Goal: Task Accomplishment & Management: Use online tool/utility

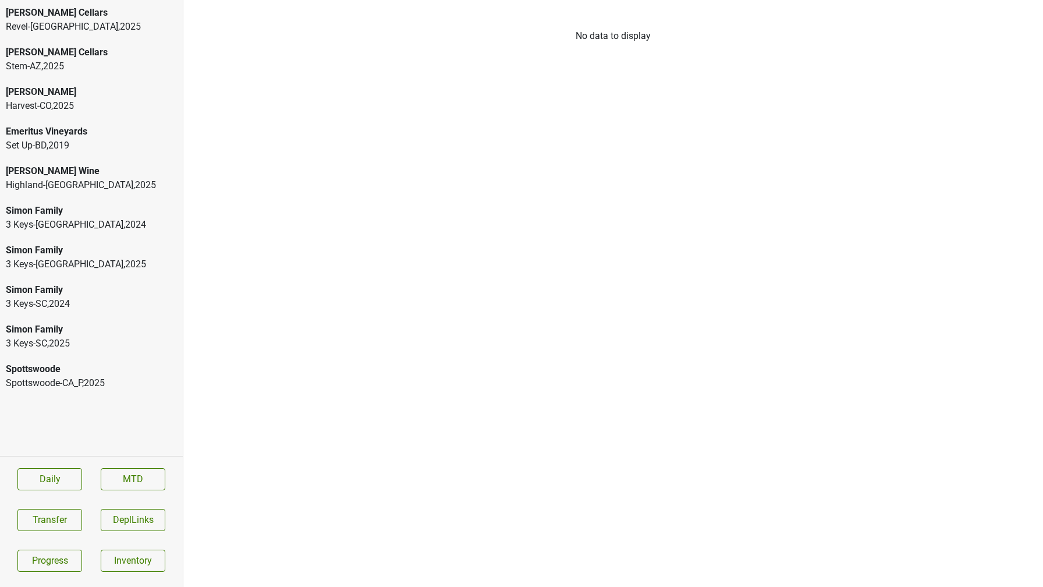
click at [94, 381] on div "Spottswoode-CA_P , 2025" at bounding box center [91, 383] width 171 height 14
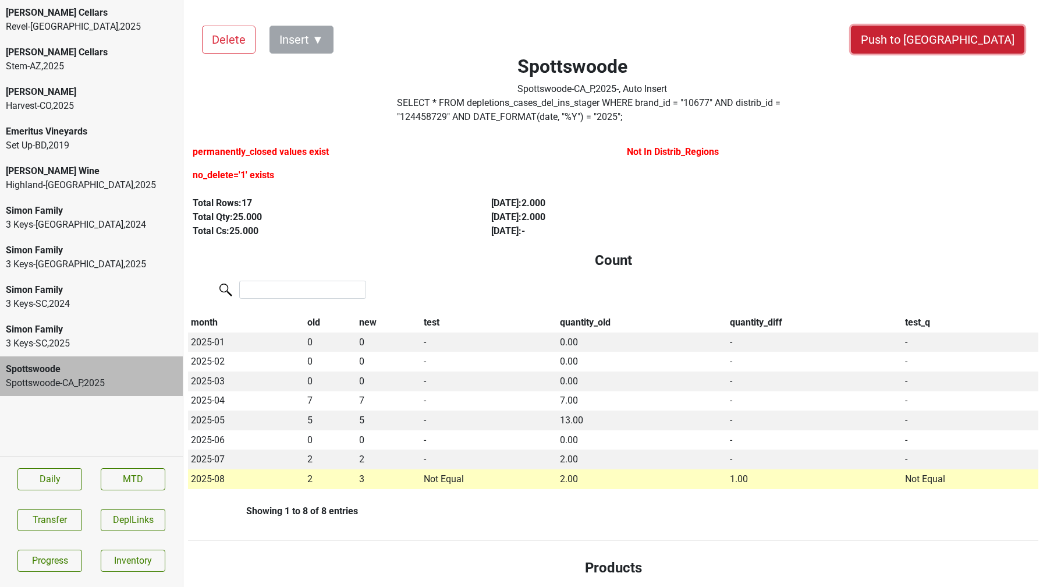
click at [961, 41] on button "Push to [GEOGRAPHIC_DATA]" at bounding box center [937, 40] width 173 height 28
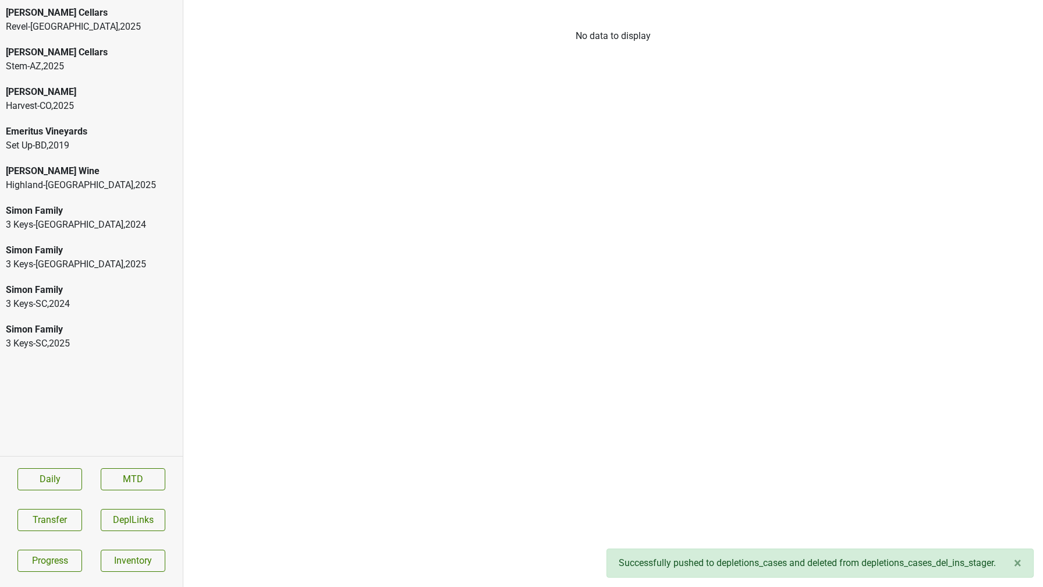
click at [78, 86] on div "[PERSON_NAME]" at bounding box center [91, 92] width 171 height 14
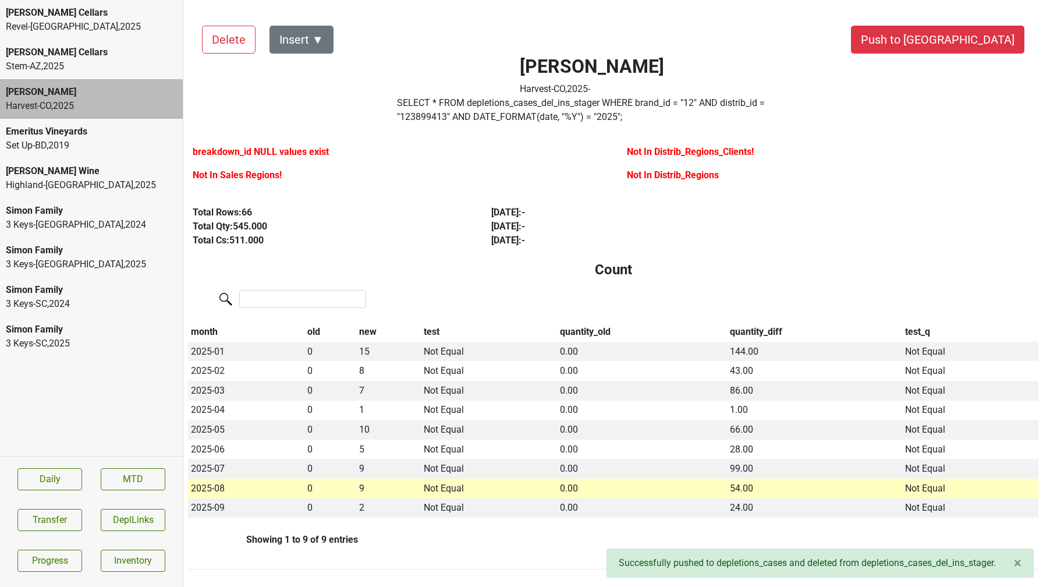
click at [68, 168] on div "[PERSON_NAME] Wine" at bounding box center [91, 171] width 171 height 14
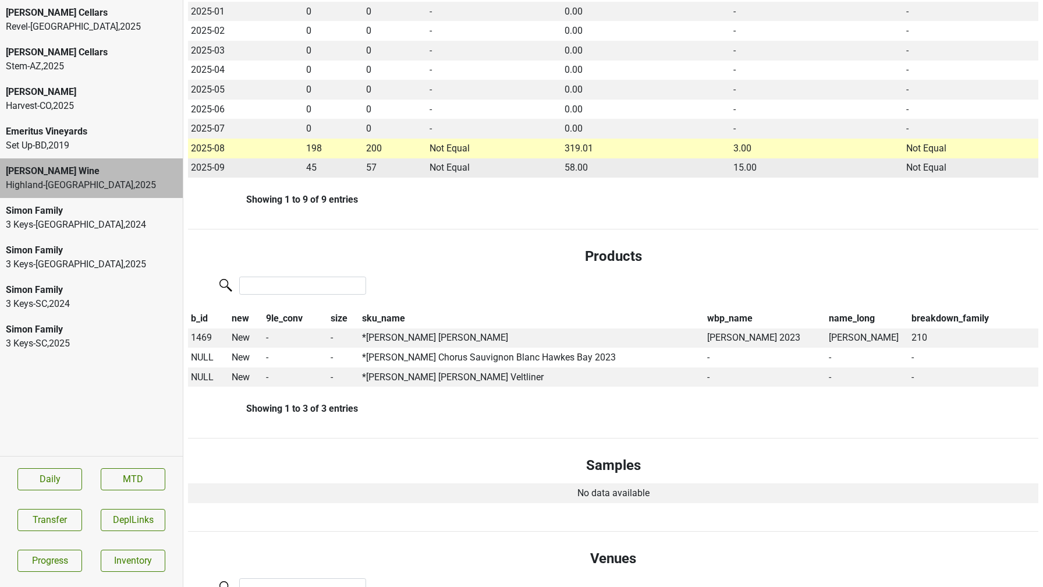
scroll to position [337, 0]
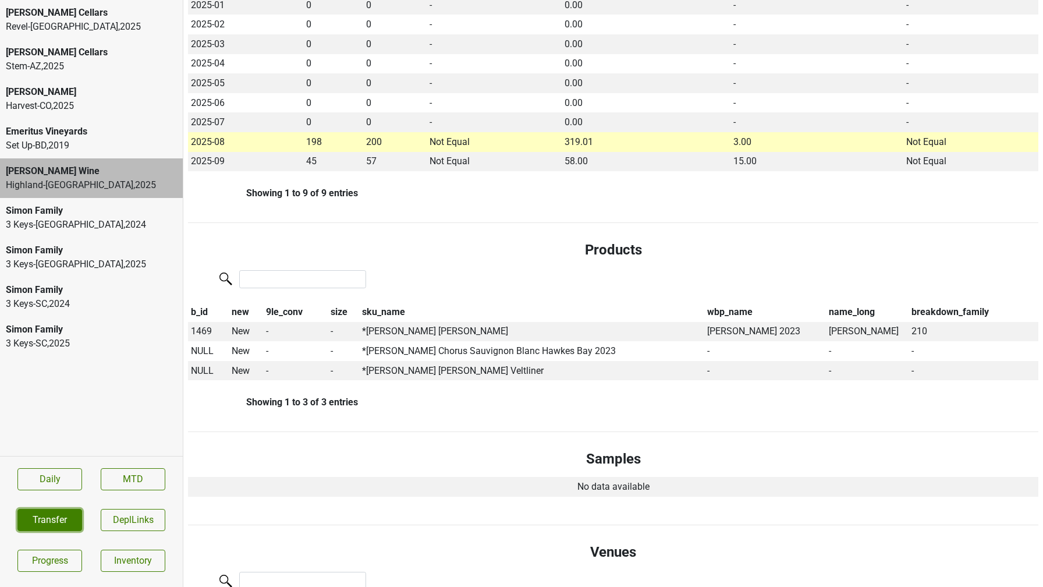
click at [43, 516] on button "Transfer" at bounding box center [49, 520] width 65 height 22
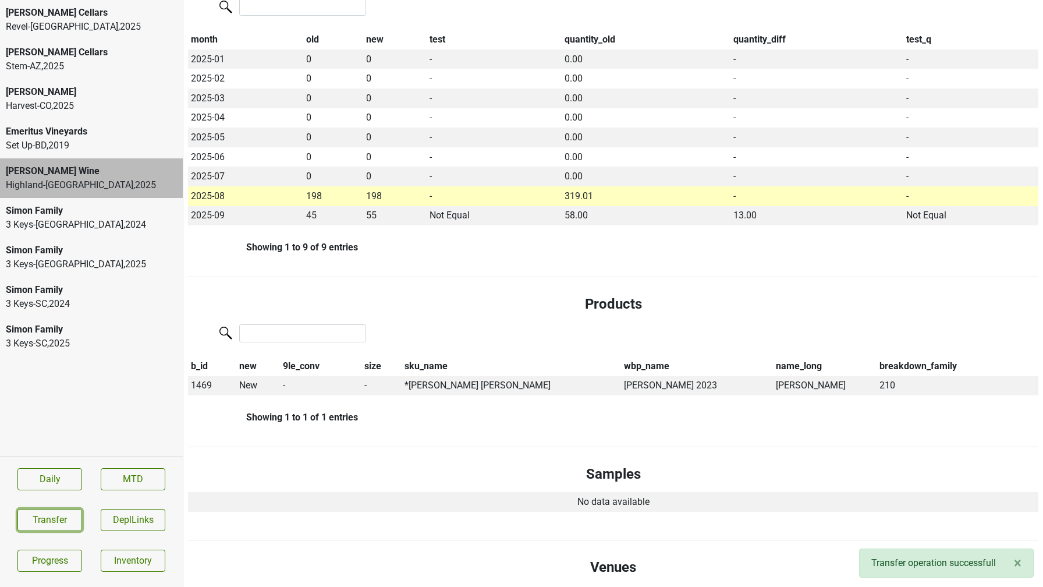
scroll to position [0, 0]
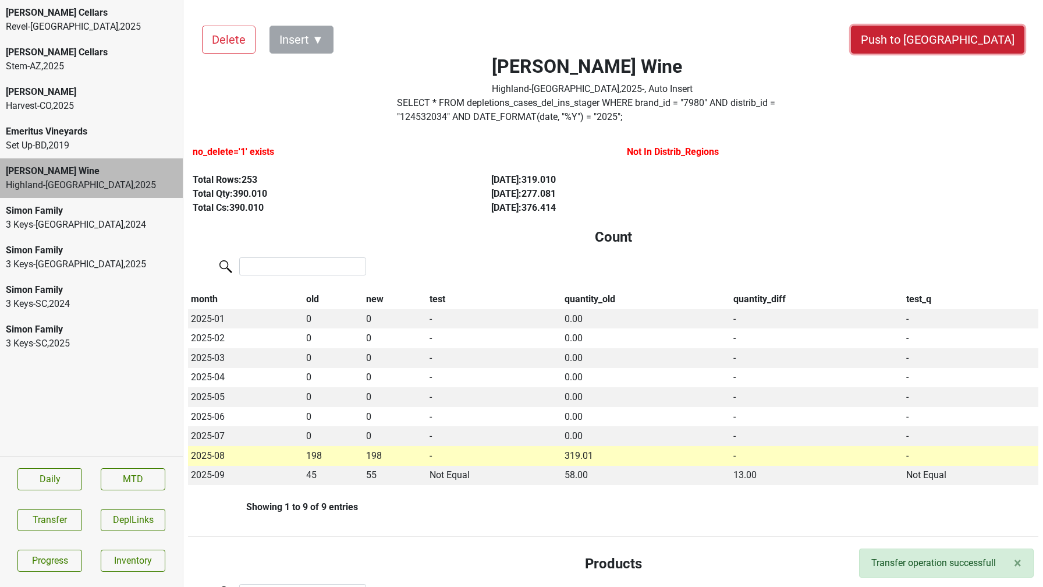
click at [966, 36] on button "Push to [GEOGRAPHIC_DATA]" at bounding box center [937, 40] width 173 height 28
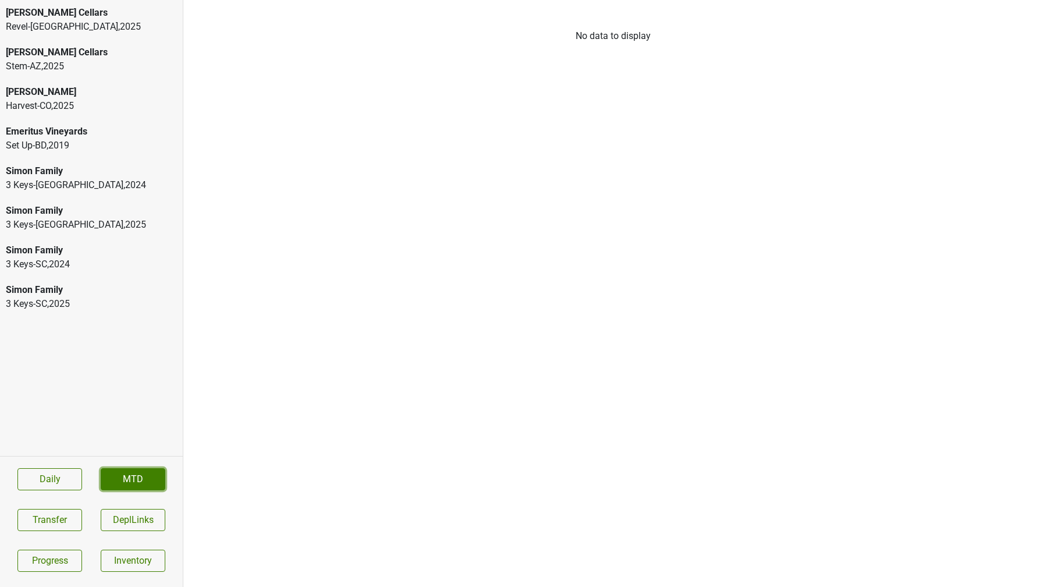
click at [133, 470] on link "MTD" at bounding box center [133, 479] width 65 height 22
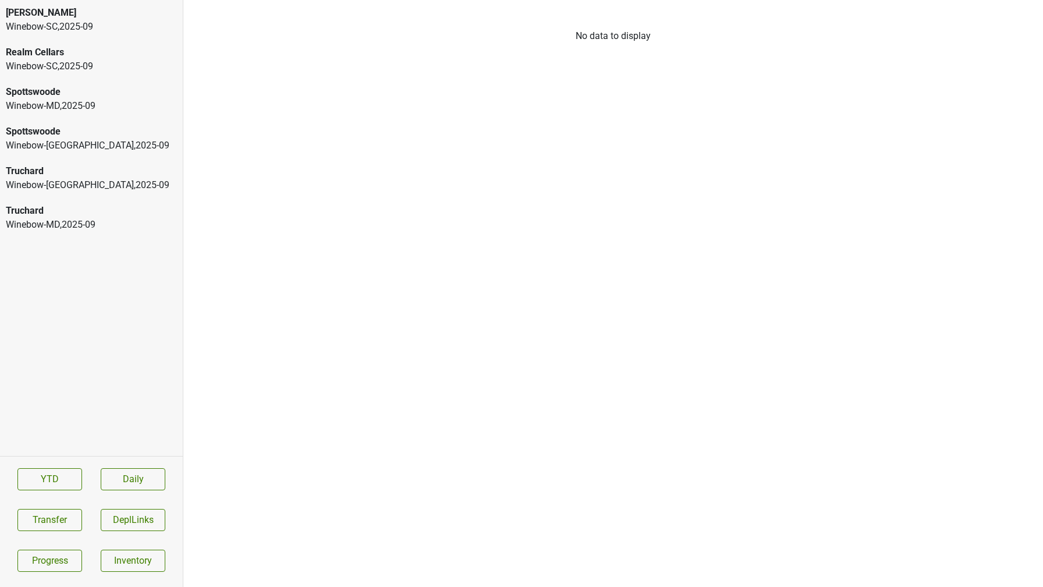
click at [39, 13] on div "Peter Michael" at bounding box center [91, 13] width 171 height 14
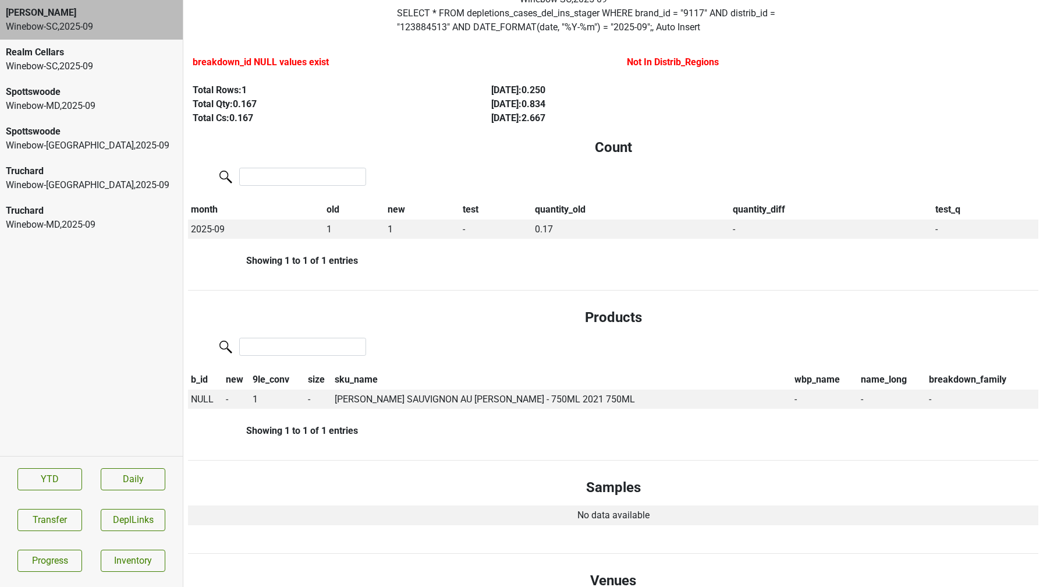
scroll to position [150, 0]
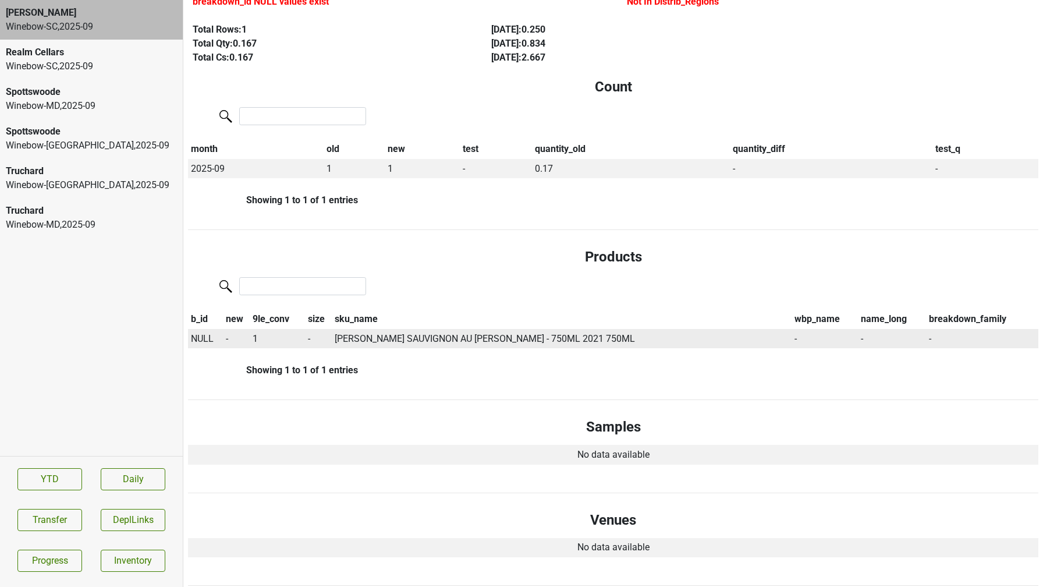
click at [197, 335] on span "NULL" at bounding box center [202, 338] width 23 height 11
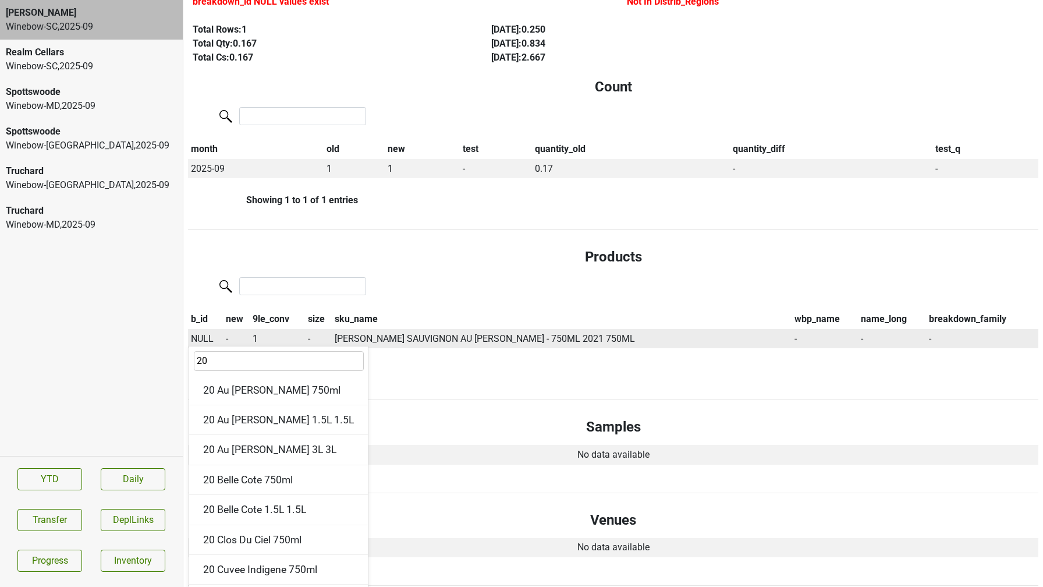
type input "2"
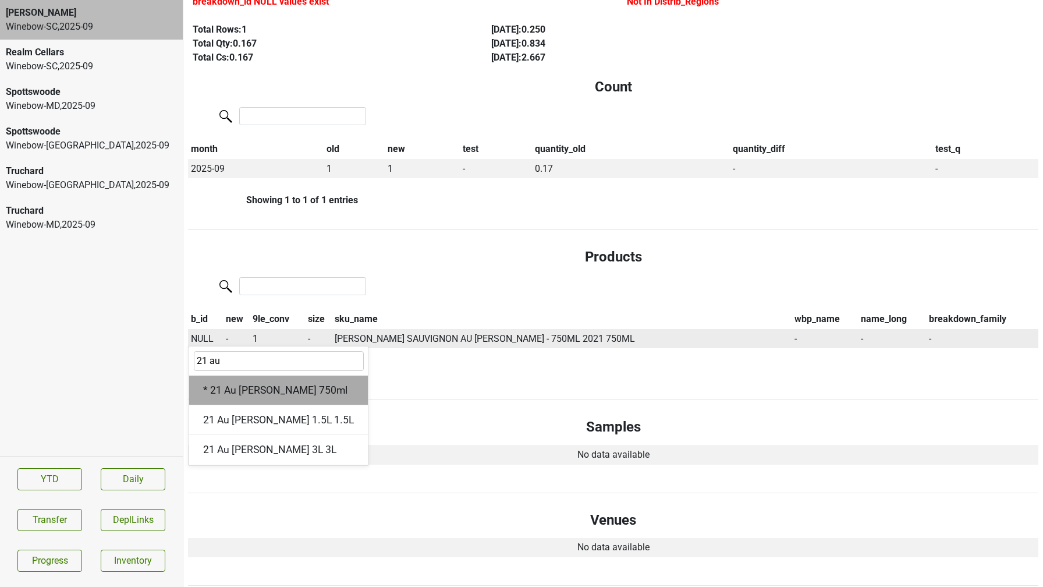
type input "21 au"
click at [221, 389] on div "* 21 Au Paradis 750ml" at bounding box center [278, 390] width 179 height 30
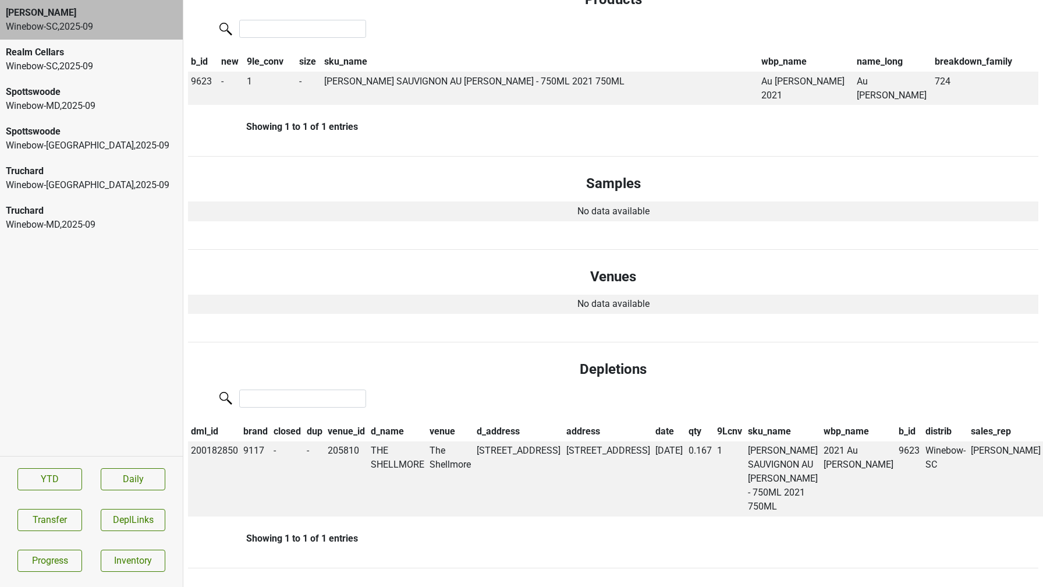
scroll to position [0, 0]
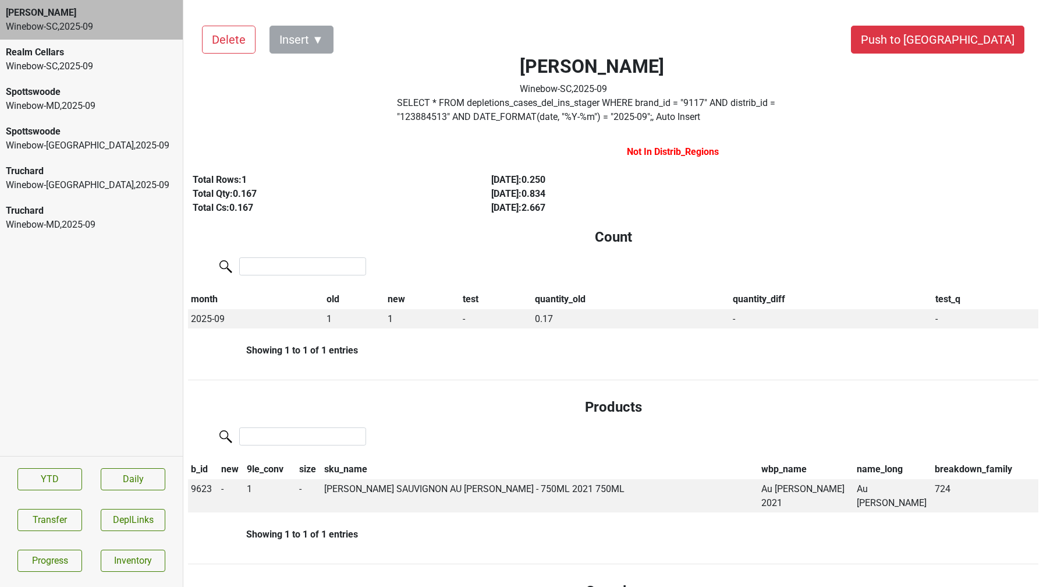
click at [968, 55] on div "Delete Insert ▼ Push to DC Peter Michael Winebow-SC , 2025 - 09 SELECT * FROM d…" at bounding box center [613, 494] width 850 height 964
click at [963, 47] on button "Push to [GEOGRAPHIC_DATA]" at bounding box center [937, 40] width 173 height 28
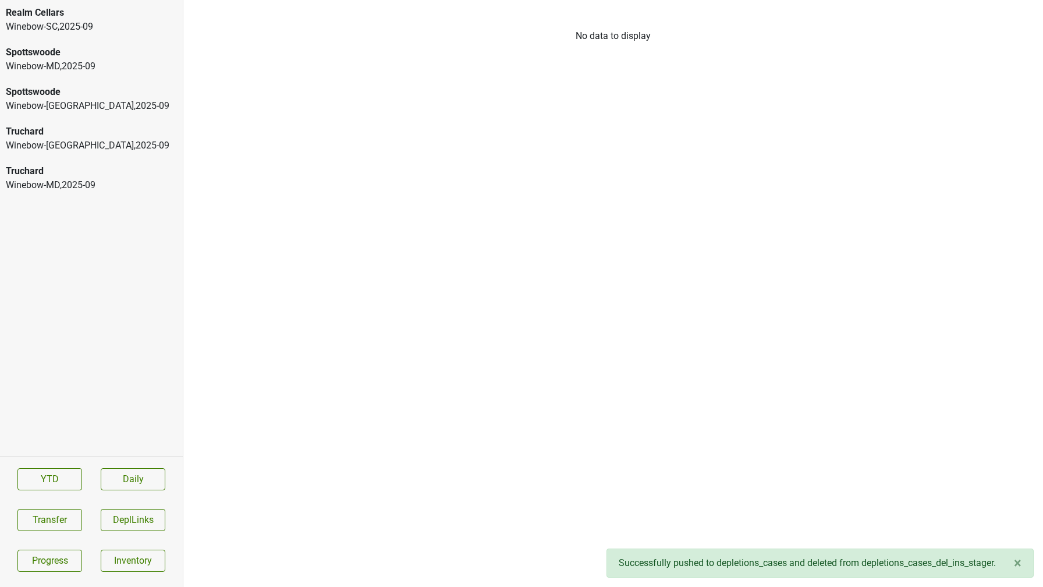
click at [134, 20] on div "Winebow-SC , 2025 - 09" at bounding box center [91, 27] width 171 height 14
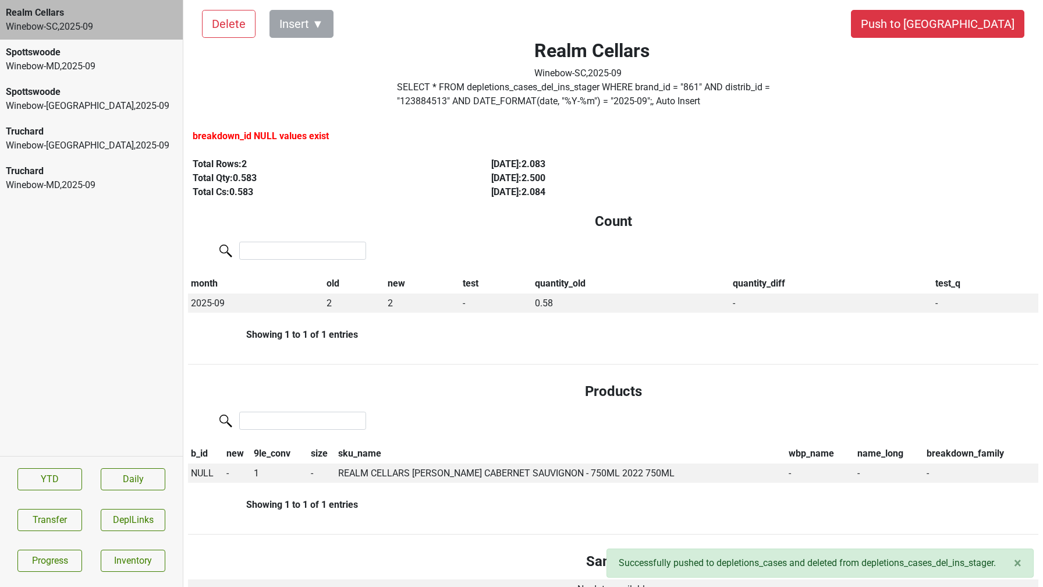
scroll to position [14, 0]
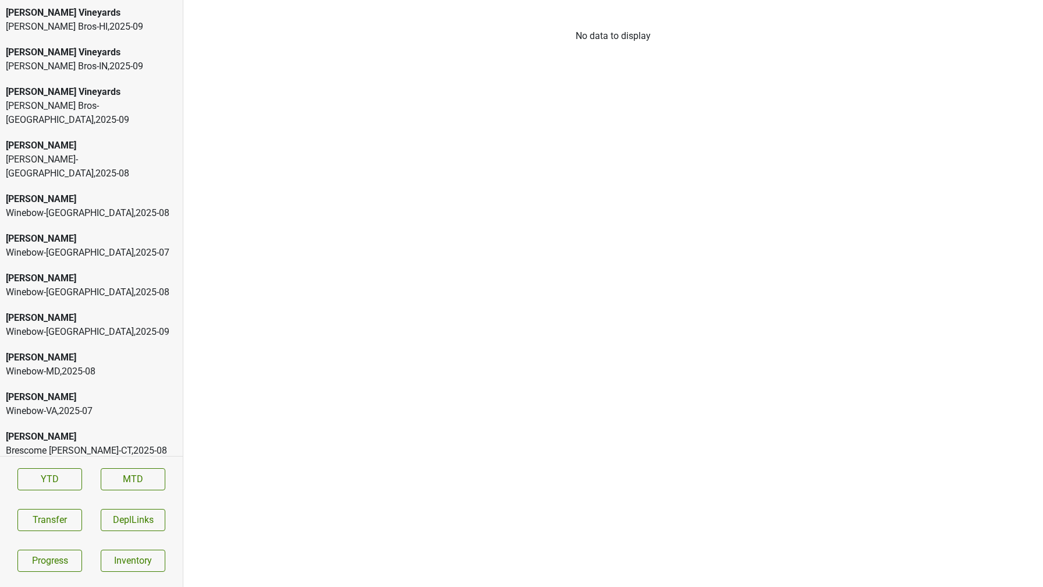
click at [101, 24] on div "[PERSON_NAME] Bros-HI , 2025 - 09" at bounding box center [91, 27] width 171 height 14
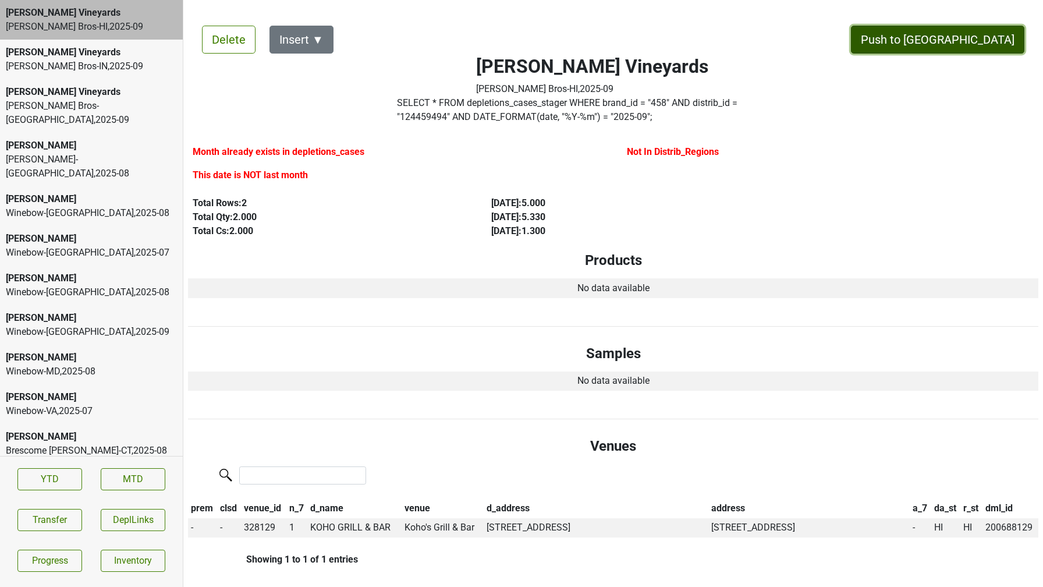
click at [977, 41] on button "Push to [GEOGRAPHIC_DATA]" at bounding box center [937, 40] width 173 height 28
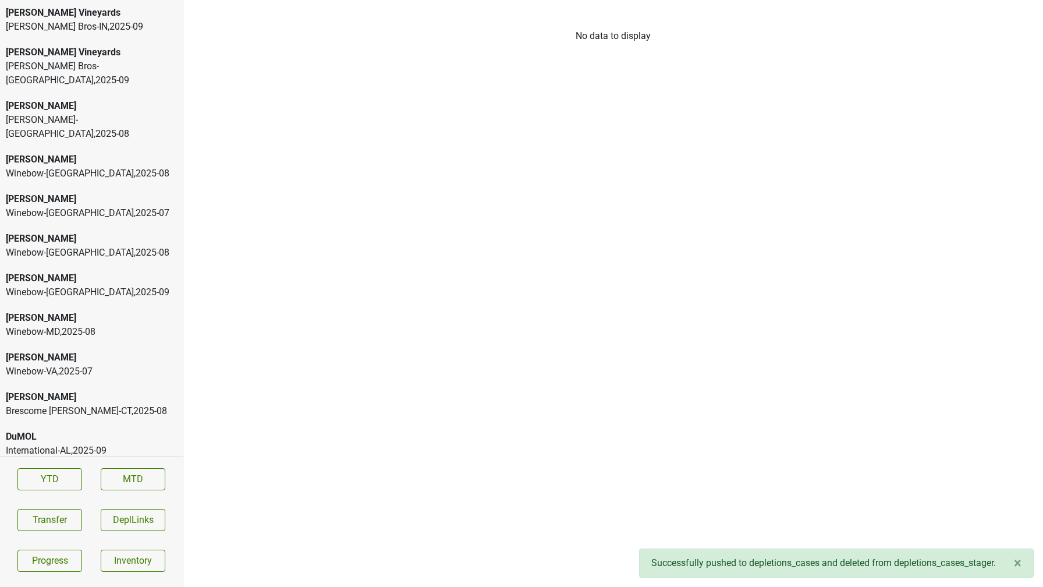
click at [138, 30] on div "Johnson Bros-IN , 2025 - 09" at bounding box center [91, 27] width 171 height 14
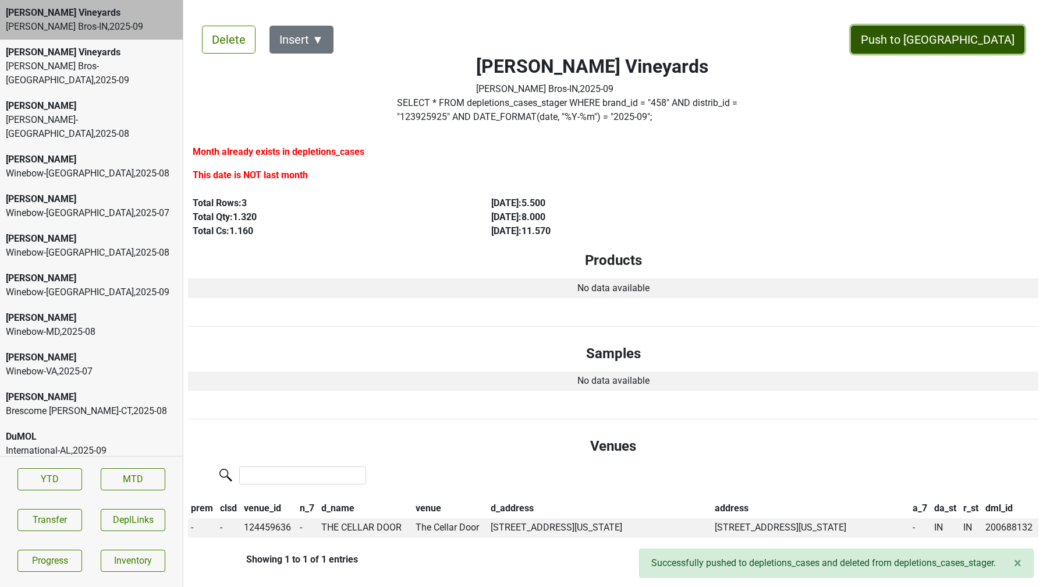
click at [984, 39] on button "Push to [GEOGRAPHIC_DATA]" at bounding box center [937, 40] width 173 height 28
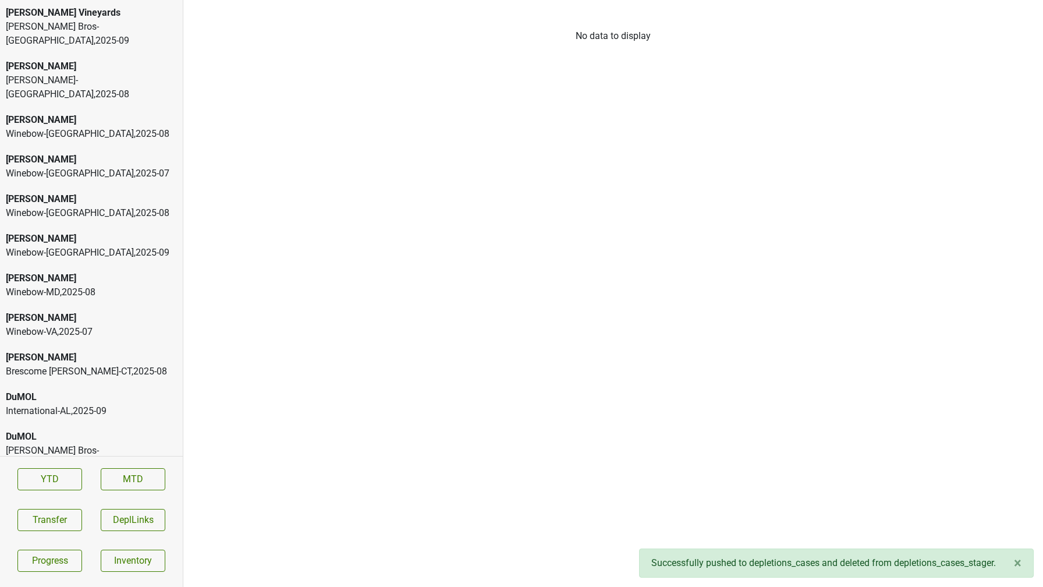
click at [92, 24] on div "Johnson Bros-MN , 2025 - 09" at bounding box center [91, 34] width 171 height 28
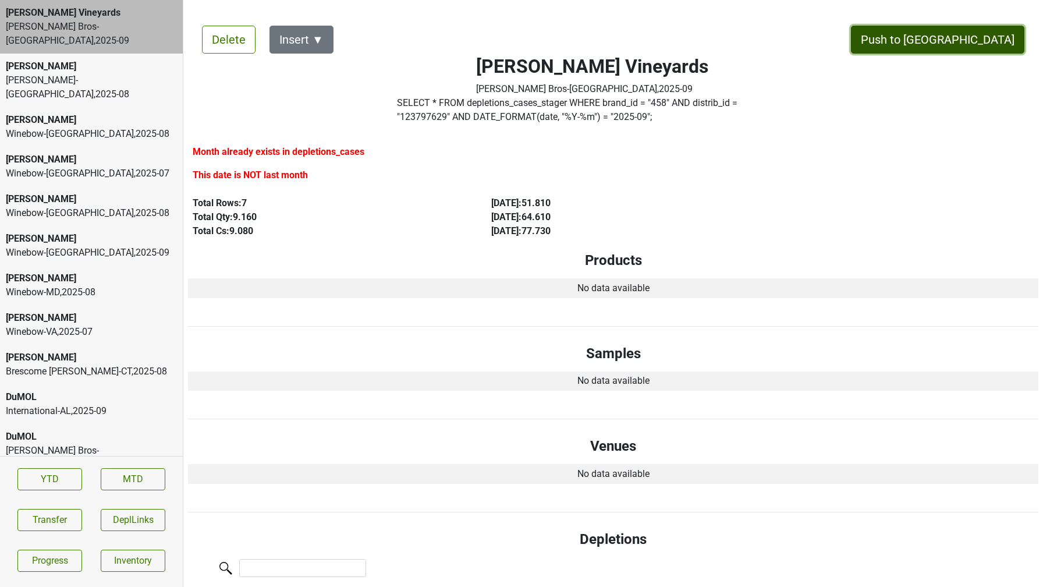
click at [975, 35] on button "Push to [GEOGRAPHIC_DATA]" at bounding box center [937, 40] width 173 height 28
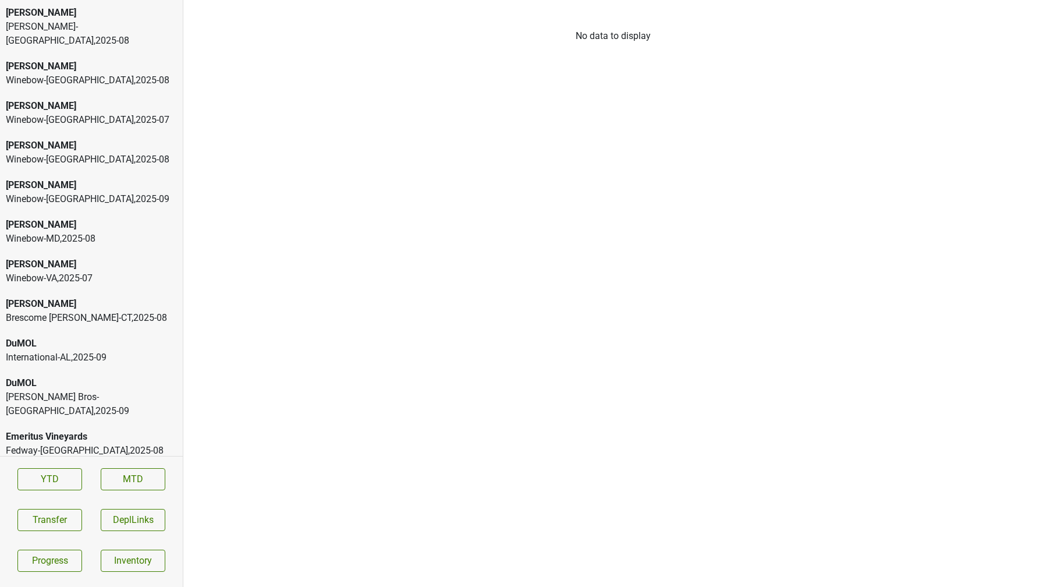
click at [84, 390] on div "Johnson Bros-MN , 2025 - 09" at bounding box center [91, 404] width 171 height 28
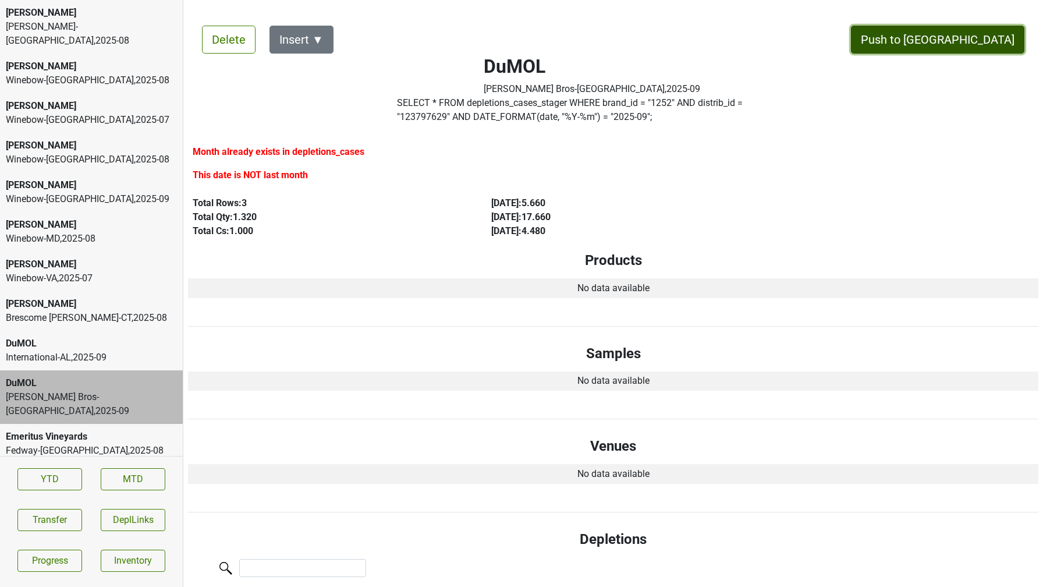
click at [995, 36] on button "Push to [GEOGRAPHIC_DATA]" at bounding box center [937, 40] width 173 height 28
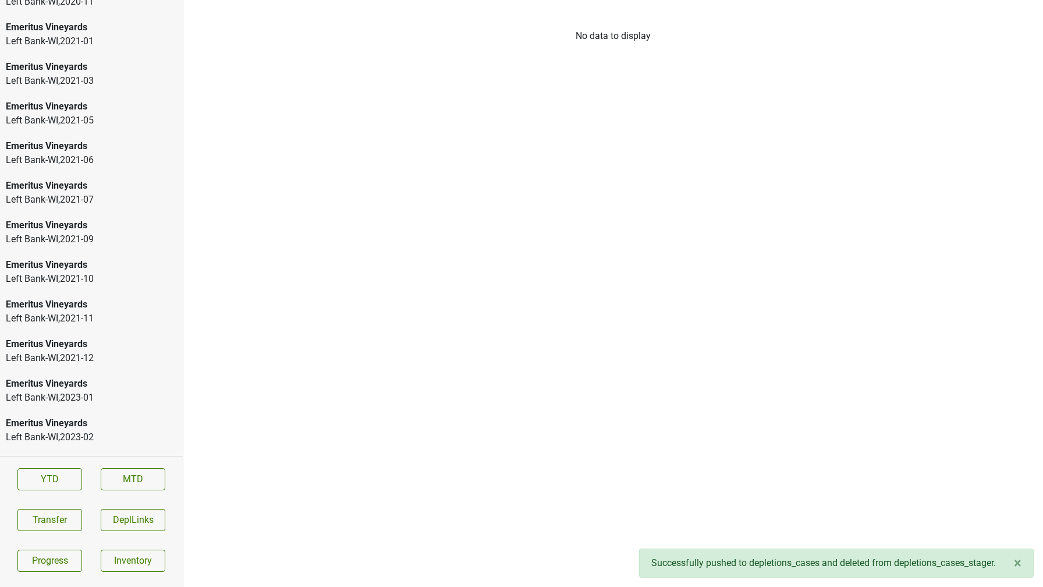
scroll to position [2275, 0]
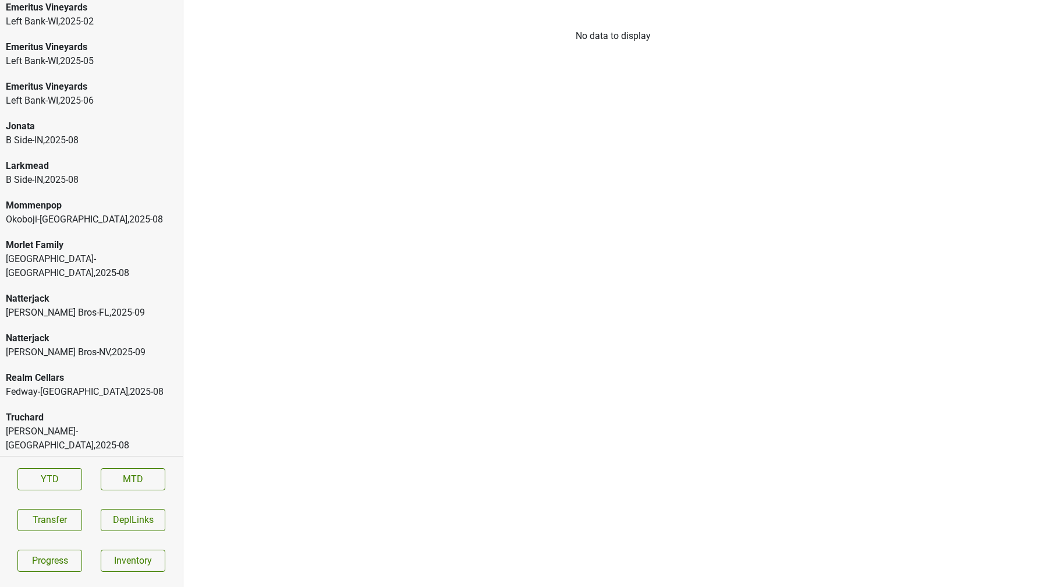
click at [62, 424] on div "Frederick Wildman-NY , 2025 - 08" at bounding box center [91, 438] width 171 height 28
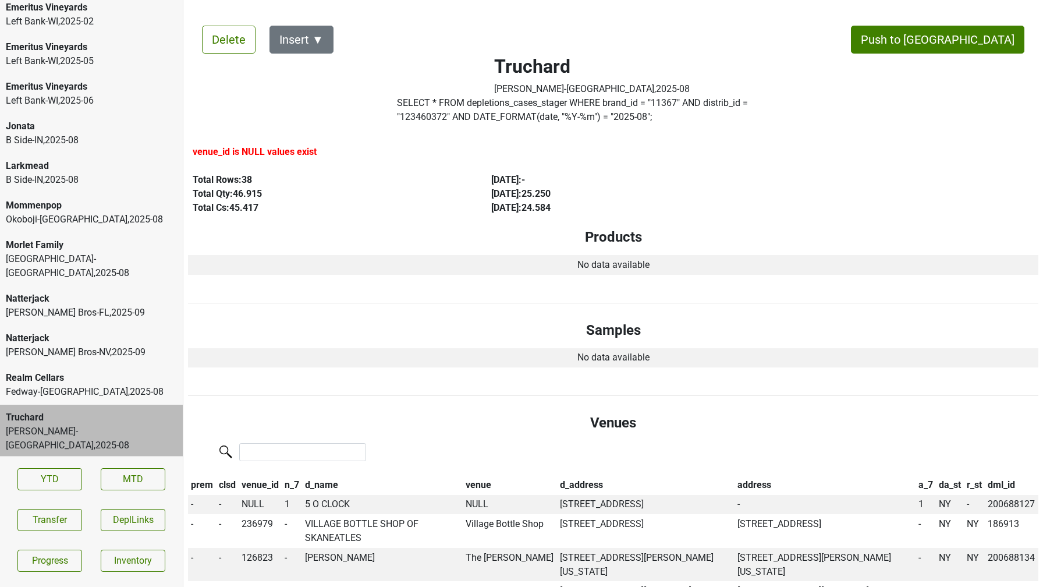
click at [121, 371] on div "Realm Cellars" at bounding box center [91, 378] width 171 height 14
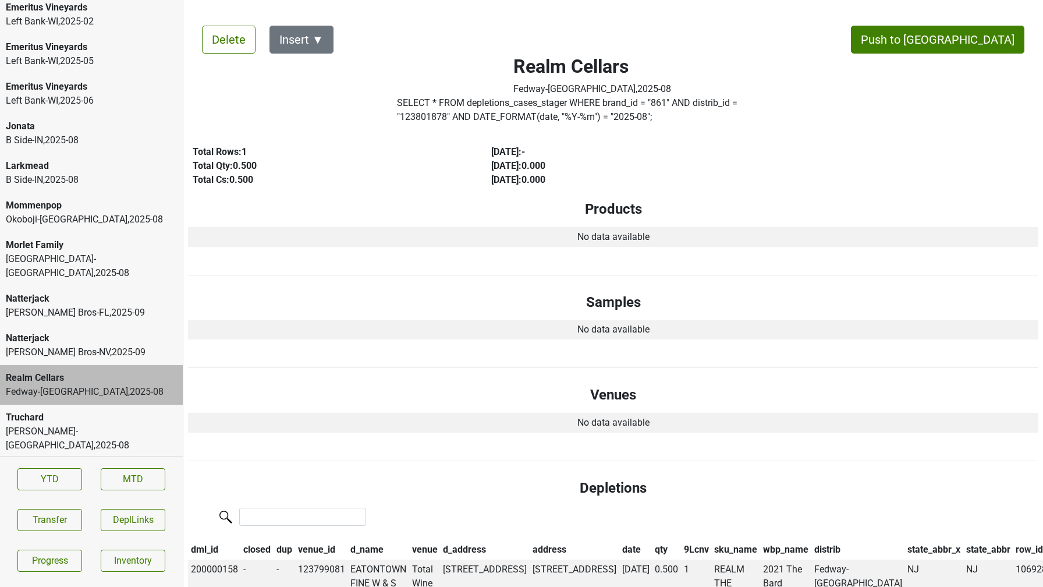
click at [96, 331] on div "Natterjack" at bounding box center [91, 338] width 171 height 14
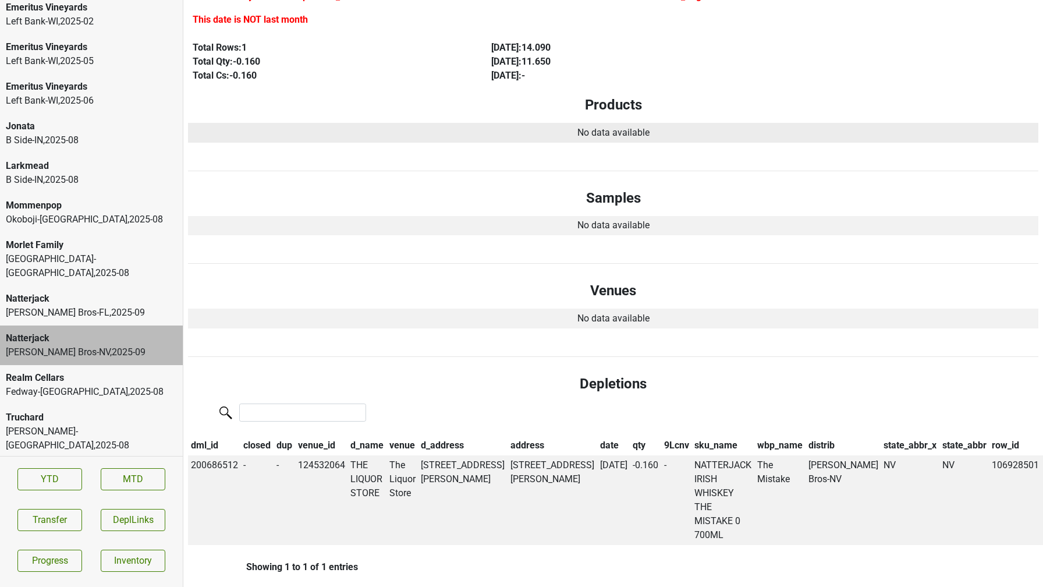
scroll to position [0, 0]
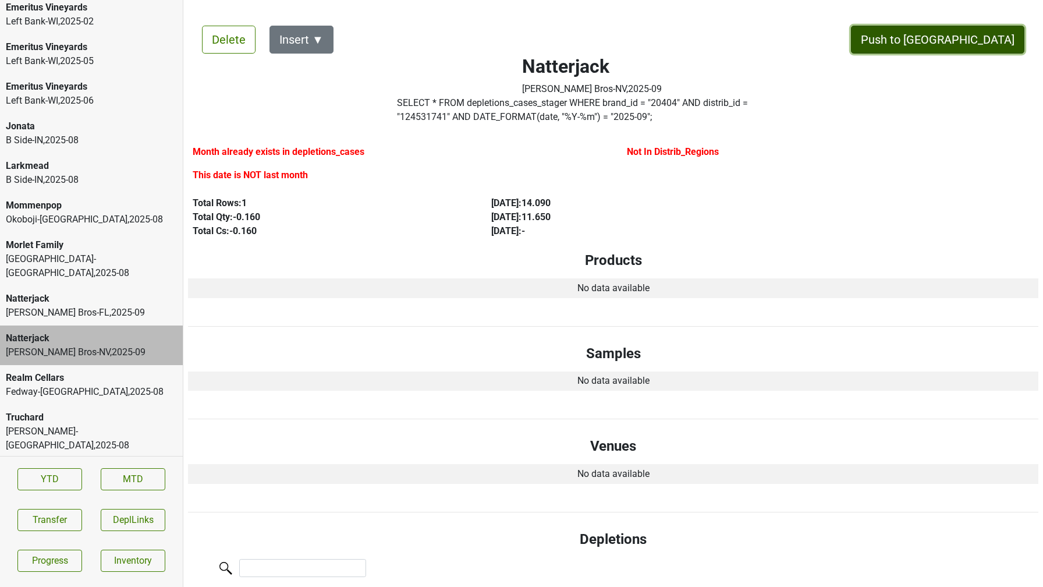
click at [972, 47] on button "Push to [GEOGRAPHIC_DATA]" at bounding box center [937, 40] width 173 height 28
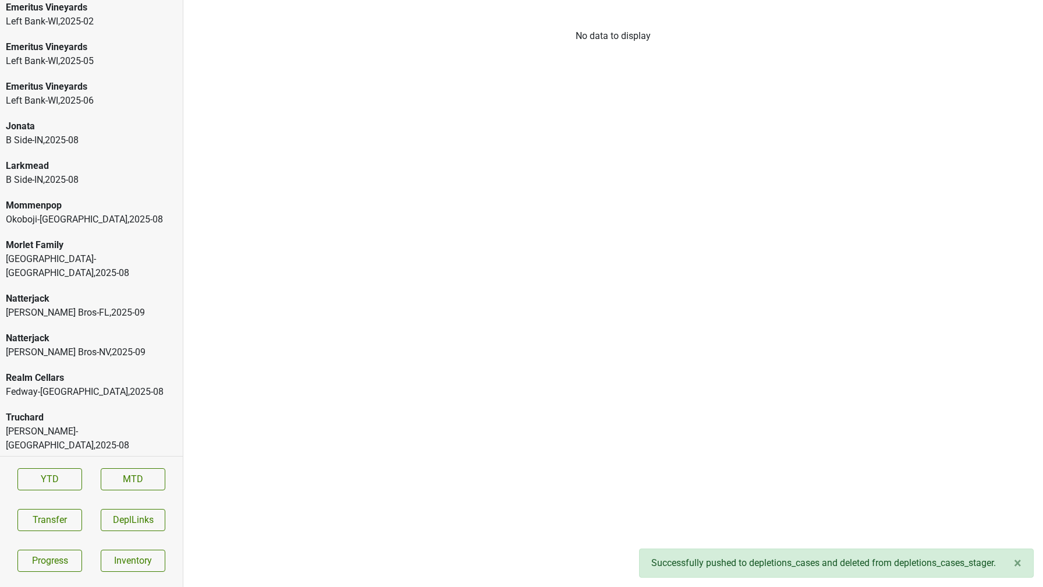
scroll to position [2235, 0]
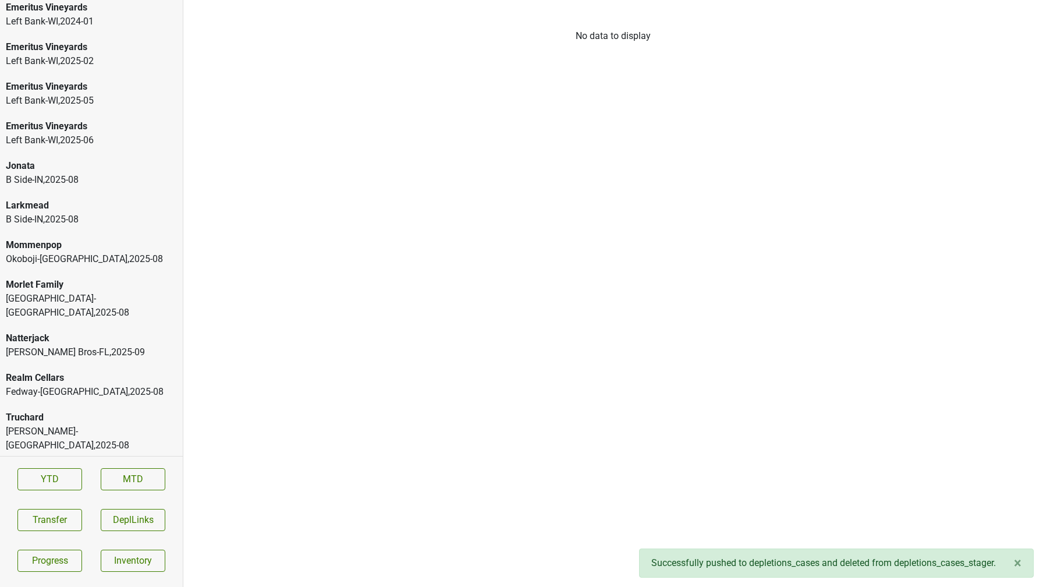
click at [111, 331] on div "Natterjack" at bounding box center [91, 338] width 171 height 14
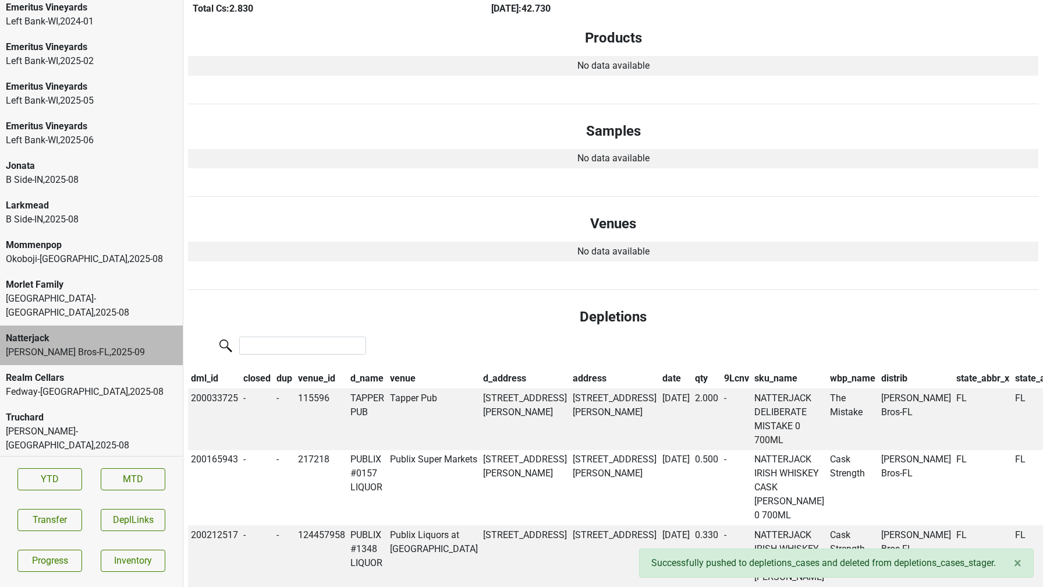
scroll to position [0, 0]
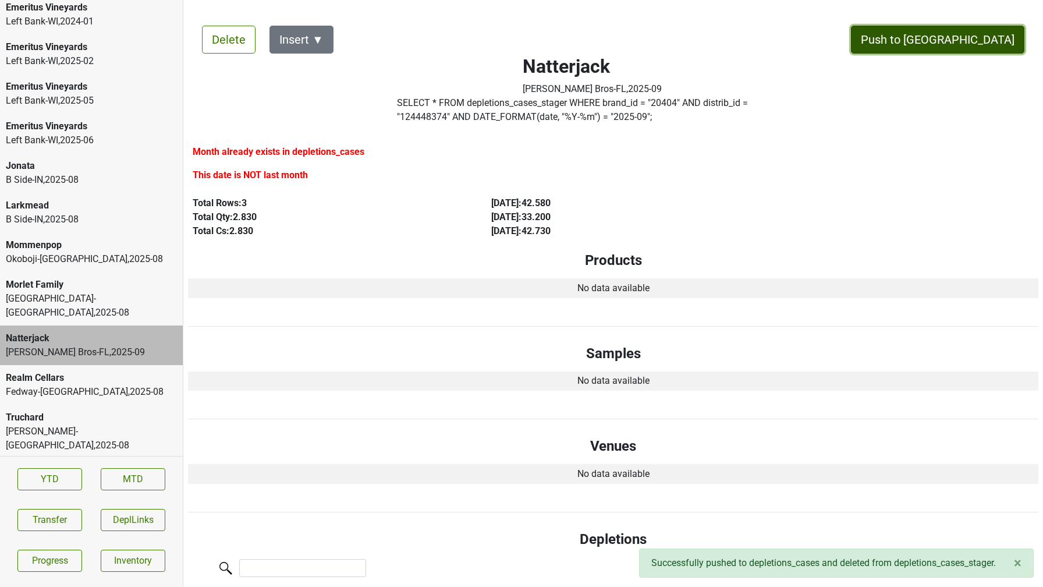
click at [966, 48] on button "Push to [GEOGRAPHIC_DATA]" at bounding box center [937, 40] width 173 height 28
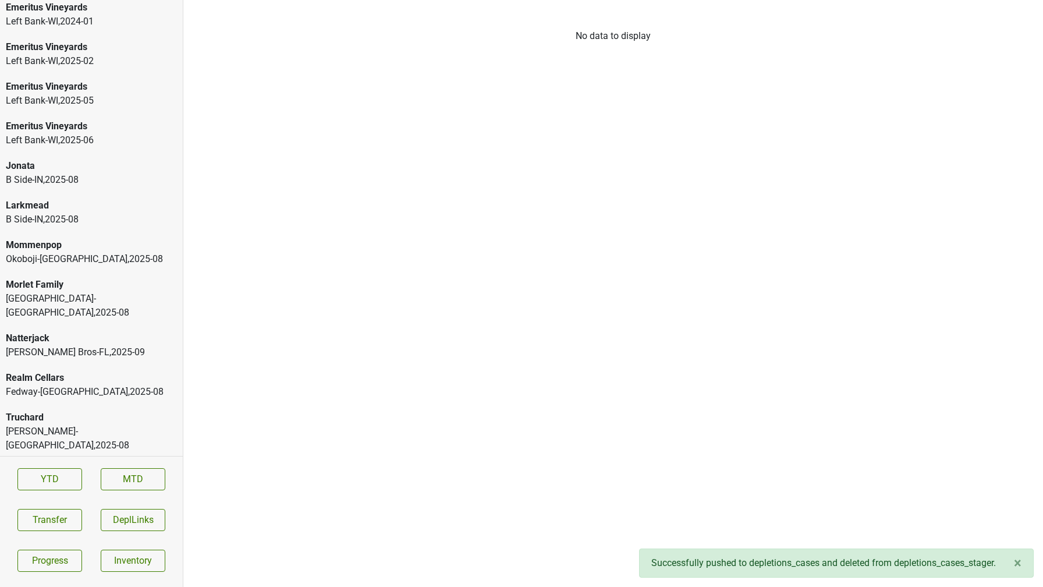
scroll to position [2196, 0]
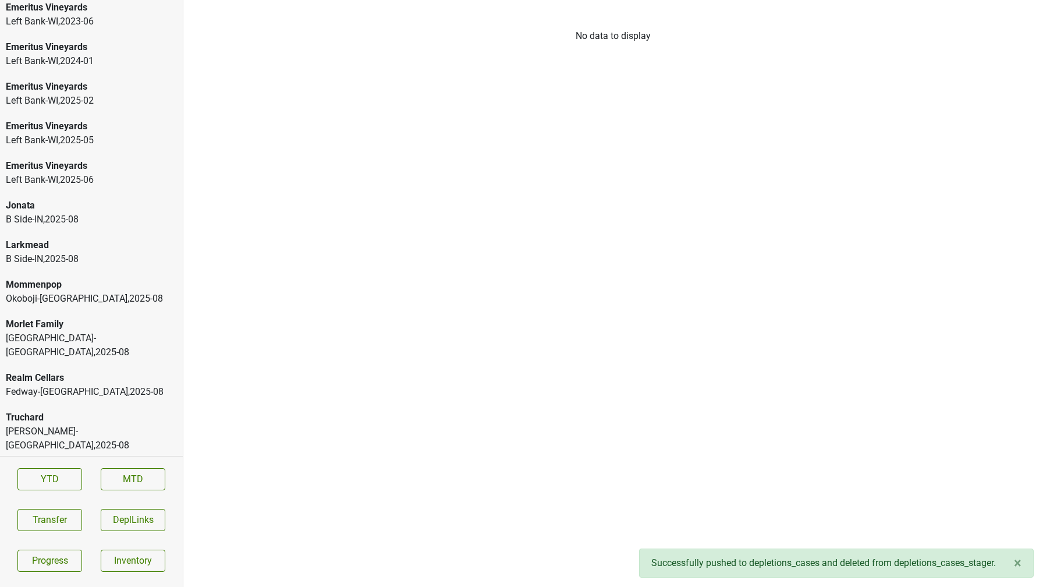
click at [96, 317] on div "Morlet Family" at bounding box center [91, 324] width 171 height 14
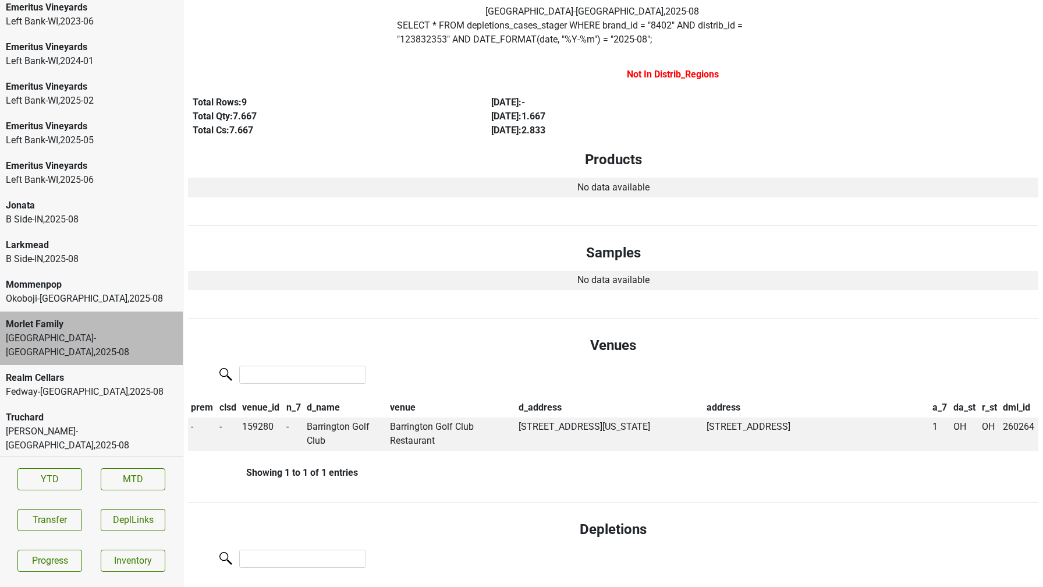
scroll to position [0, 0]
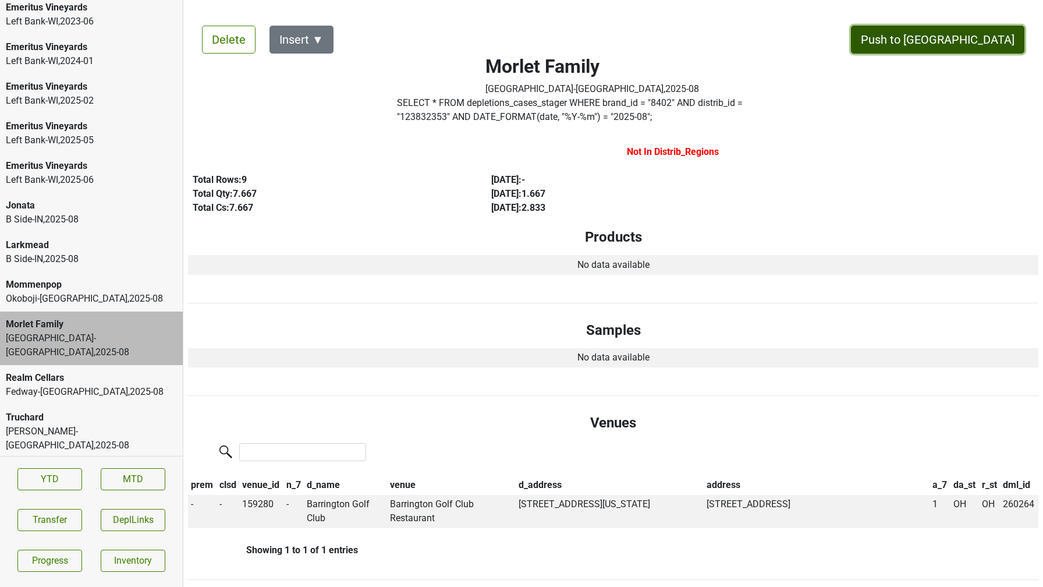
click at [984, 40] on button "Push to [GEOGRAPHIC_DATA]" at bounding box center [937, 40] width 173 height 28
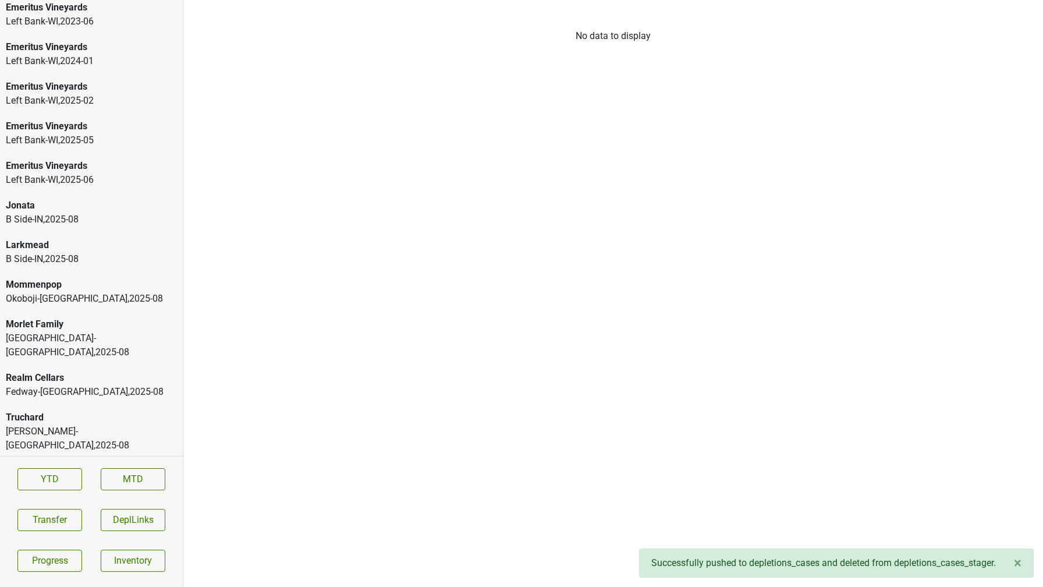
scroll to position [2156, 0]
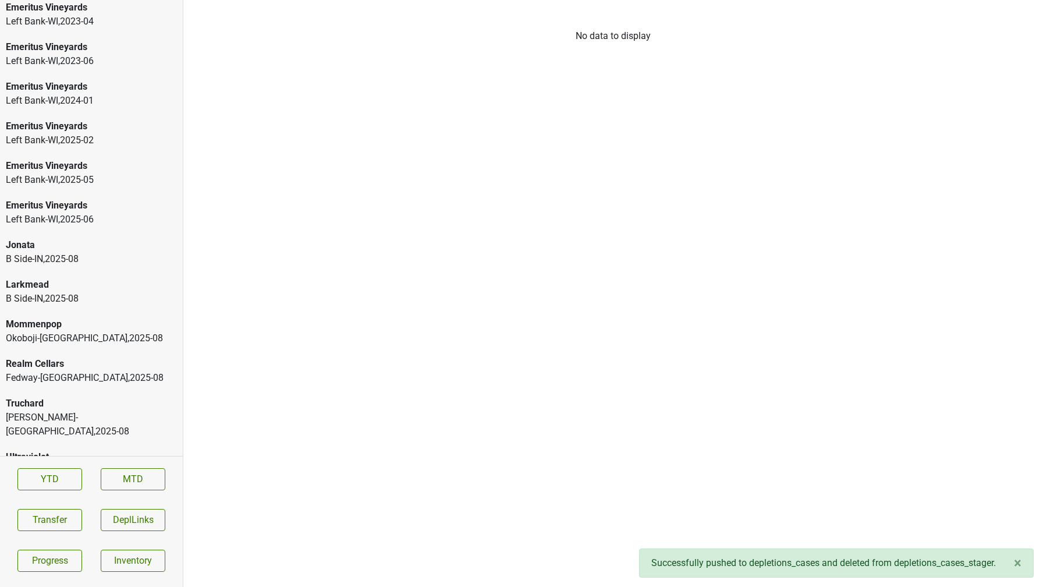
click at [72, 331] on div "Okoboji-IA , 2025 - 08" at bounding box center [91, 338] width 171 height 14
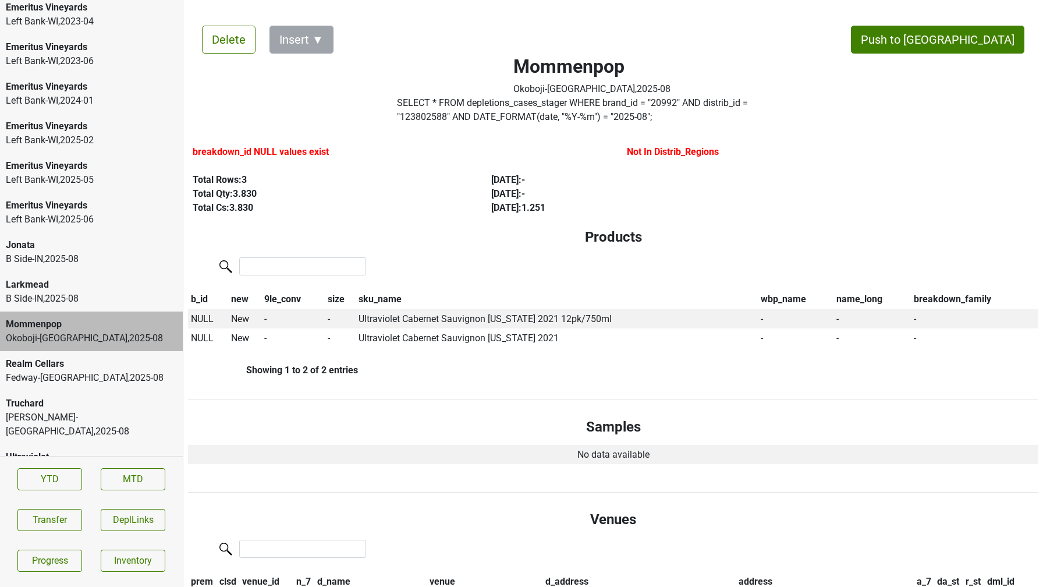
click at [66, 292] on div "B Side-IN , 2025 - 08" at bounding box center [91, 299] width 171 height 14
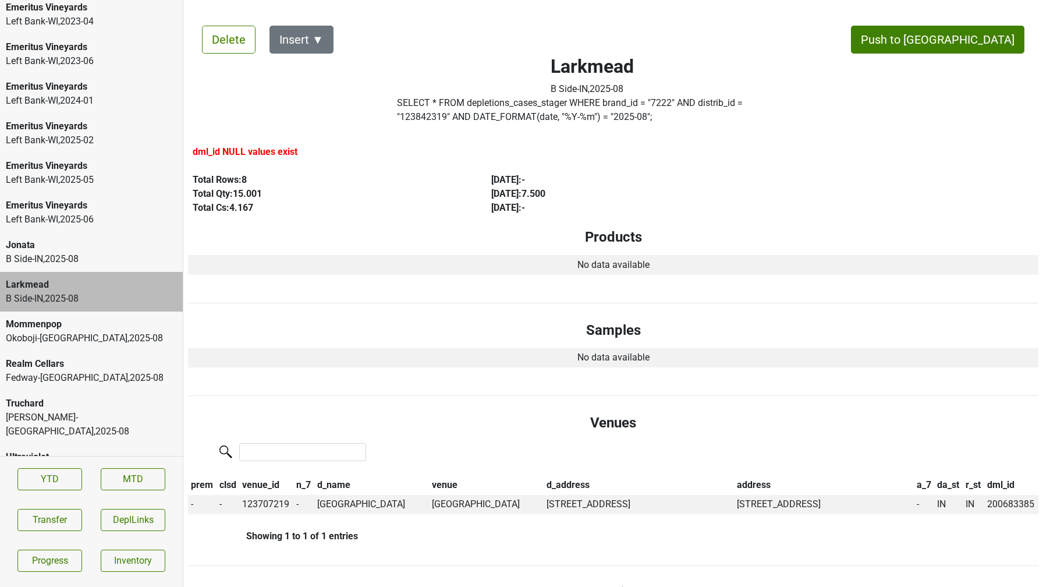
scroll to position [6, 0]
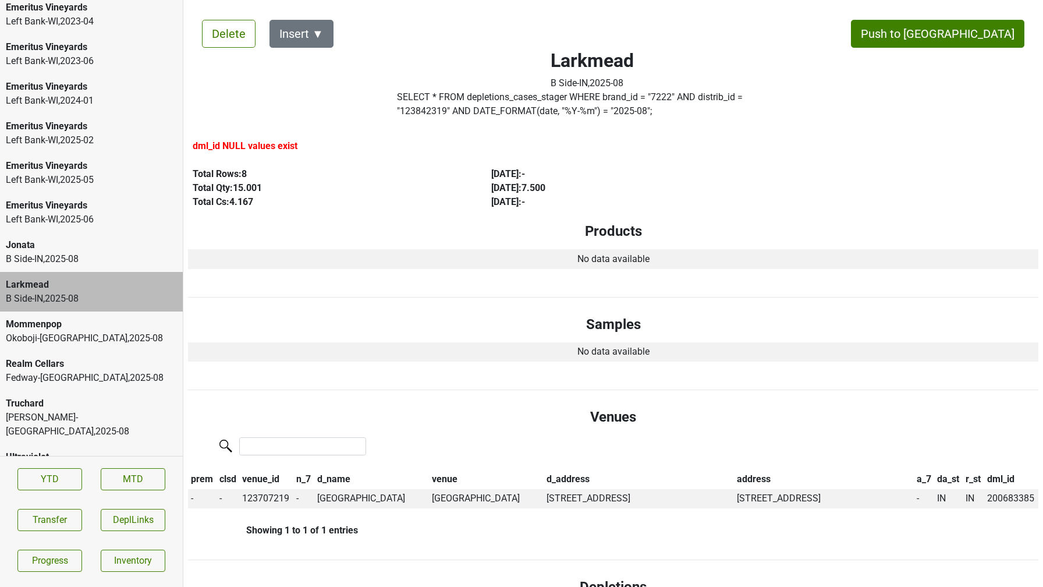
click at [93, 238] on div "Jonata" at bounding box center [91, 245] width 171 height 14
